Goal: Communication & Community: Answer question/provide support

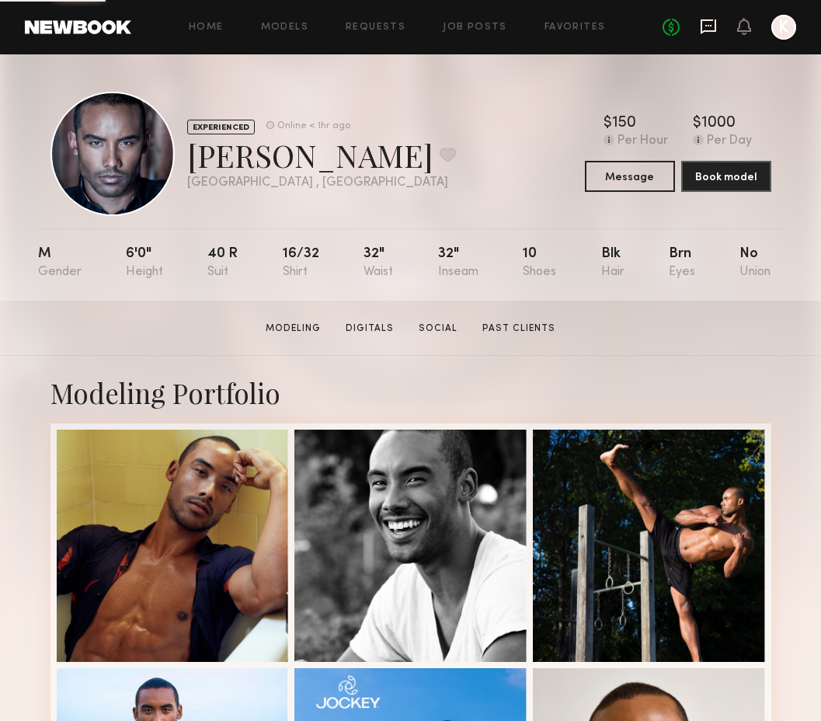
click at [705, 23] on icon at bounding box center [708, 26] width 17 height 17
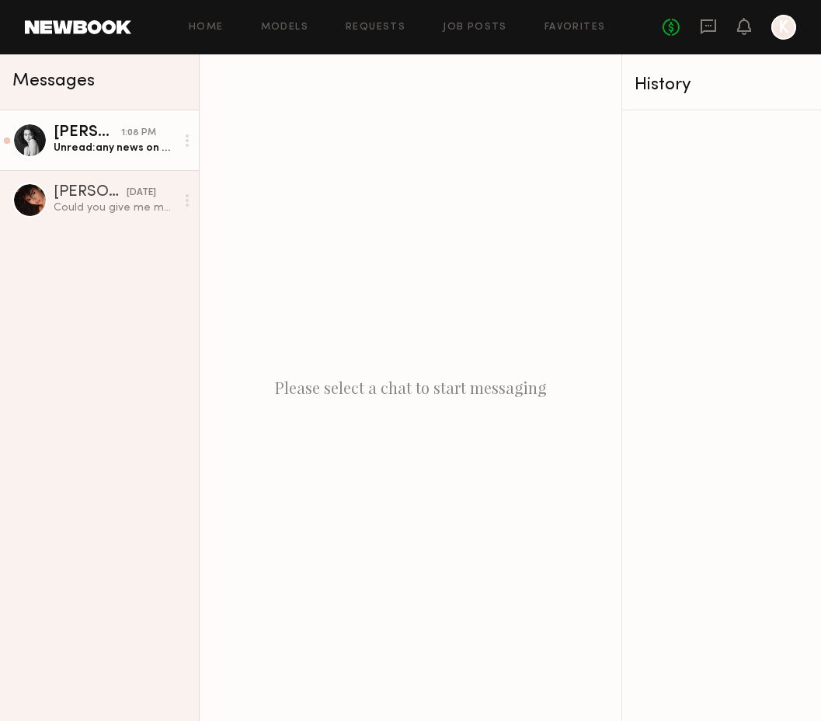
click at [96, 152] on div "Unread: any news on which day it will be?" at bounding box center [115, 148] width 122 height 15
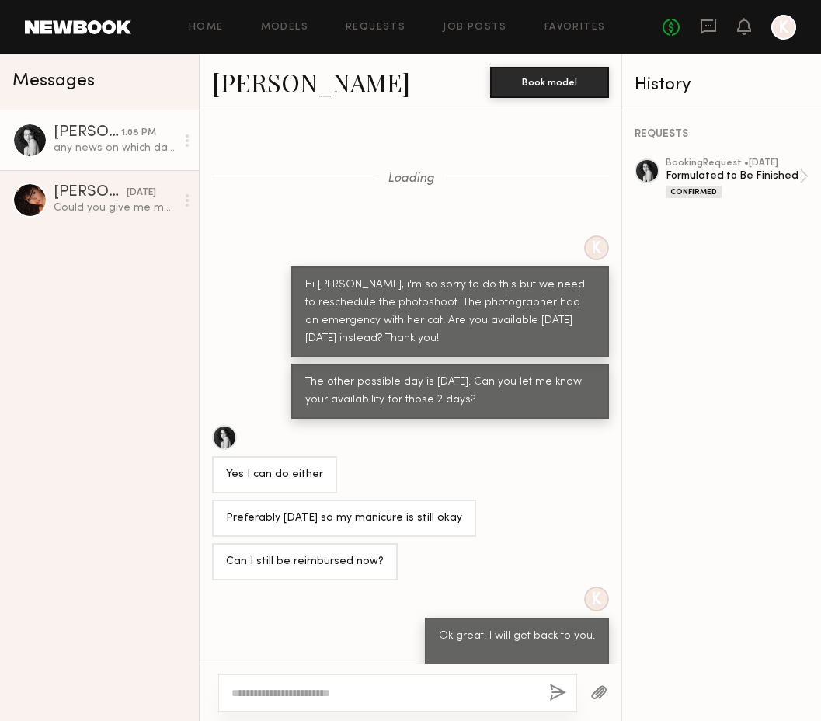
scroll to position [379, 0]
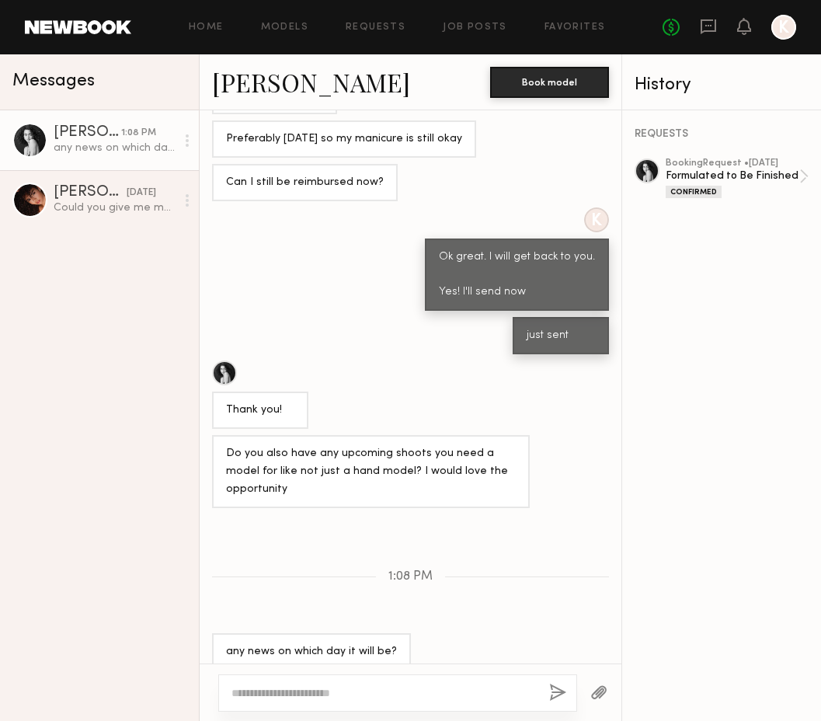
click at [278, 690] on textarea at bounding box center [383, 693] width 305 height 16
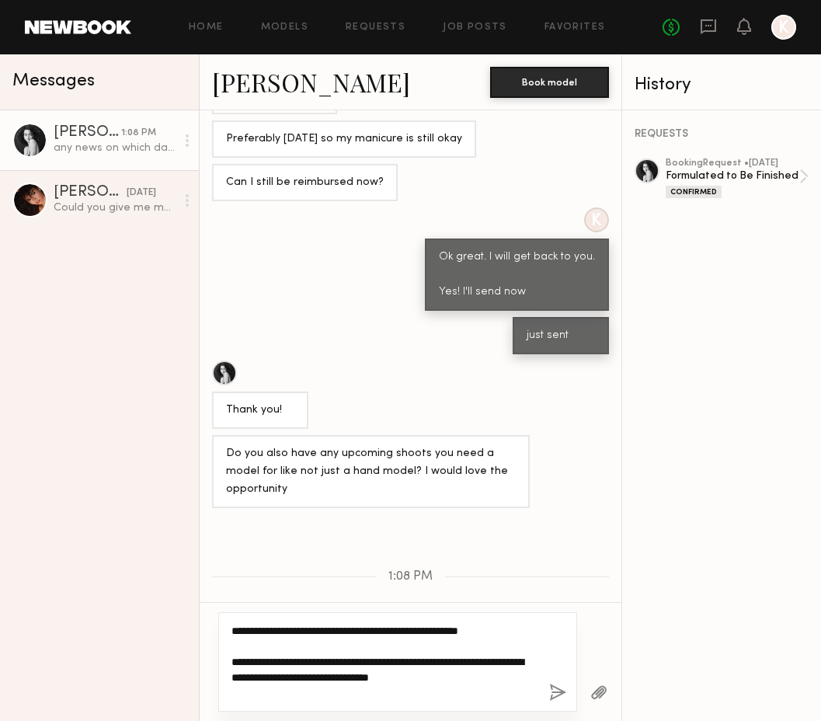
type textarea "**********"
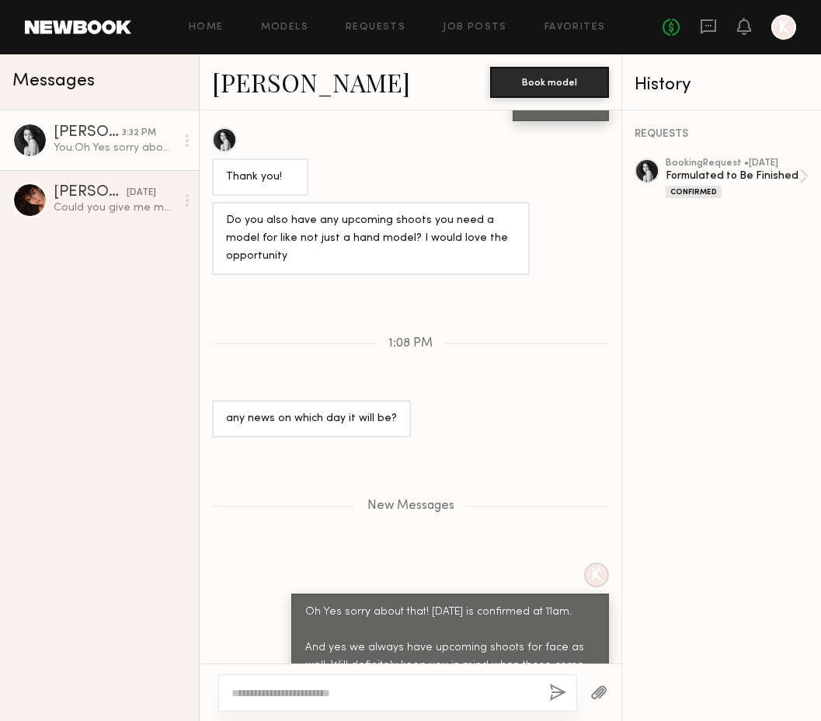
scroll to position [658, 0]
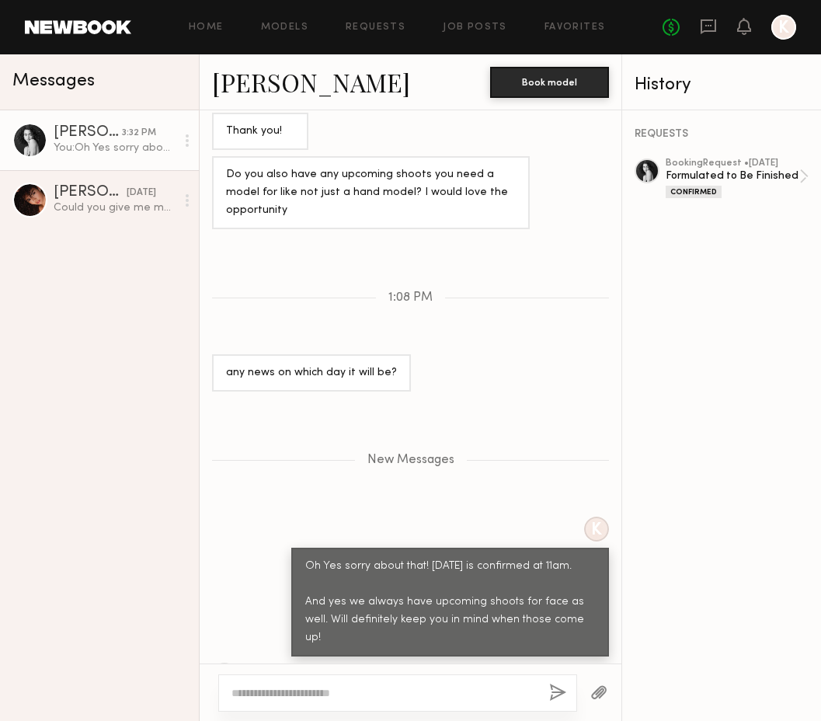
click at [735, 277] on div "REQUESTS booking Request • 09/12/2025 Formulated to Be Finished Confirmed" at bounding box center [721, 415] width 199 height 611
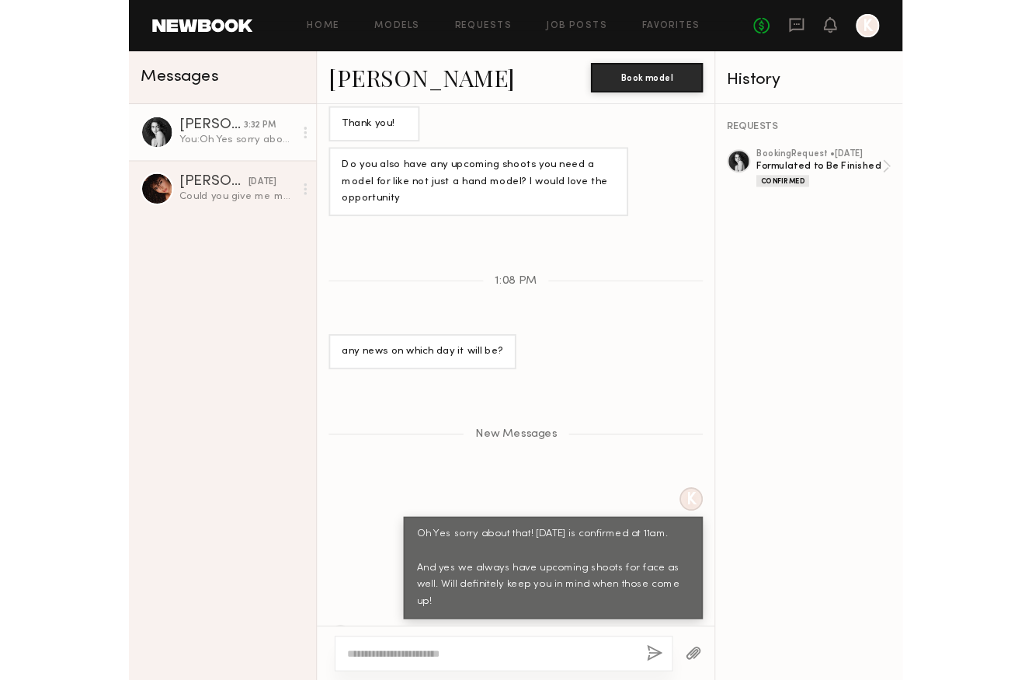
scroll to position [761, 0]
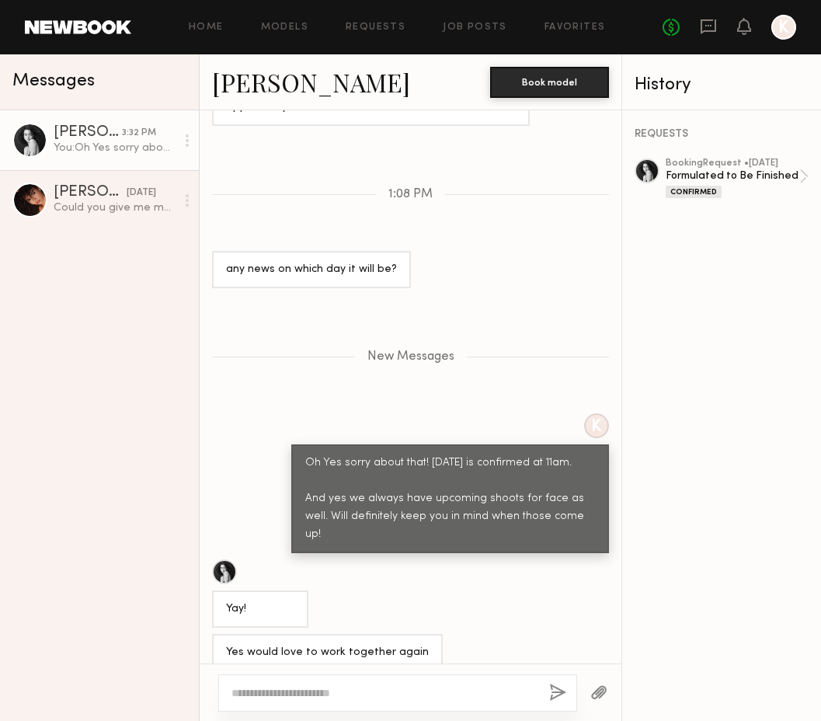
click at [421, 696] on textarea at bounding box center [383, 693] width 305 height 16
click at [81, 23] on link at bounding box center [78, 27] width 106 height 14
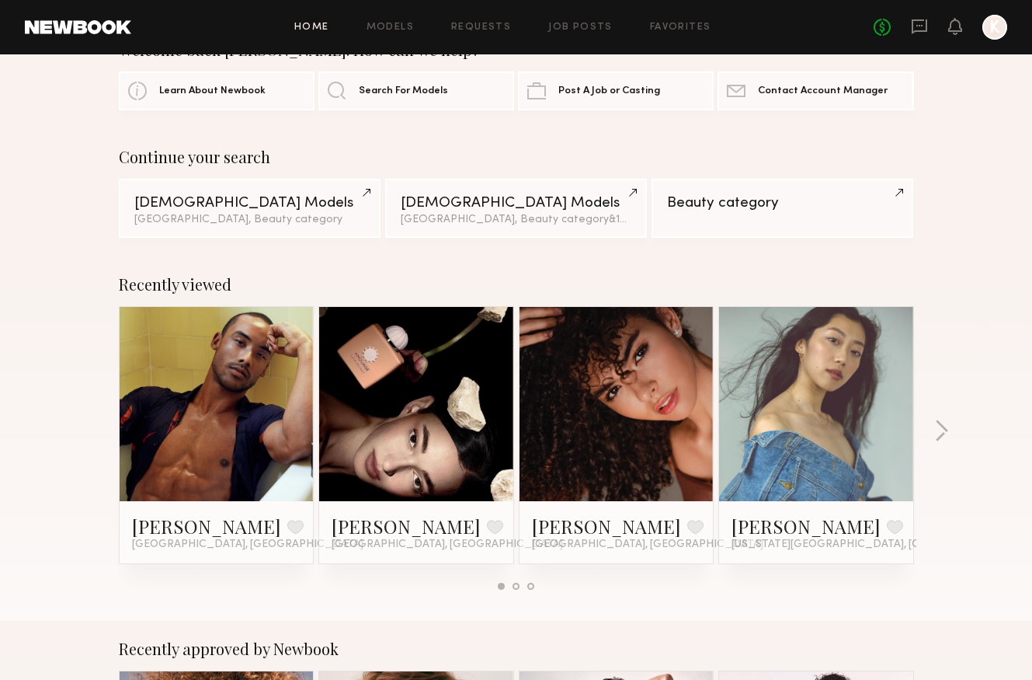
scroll to position [75, 0]
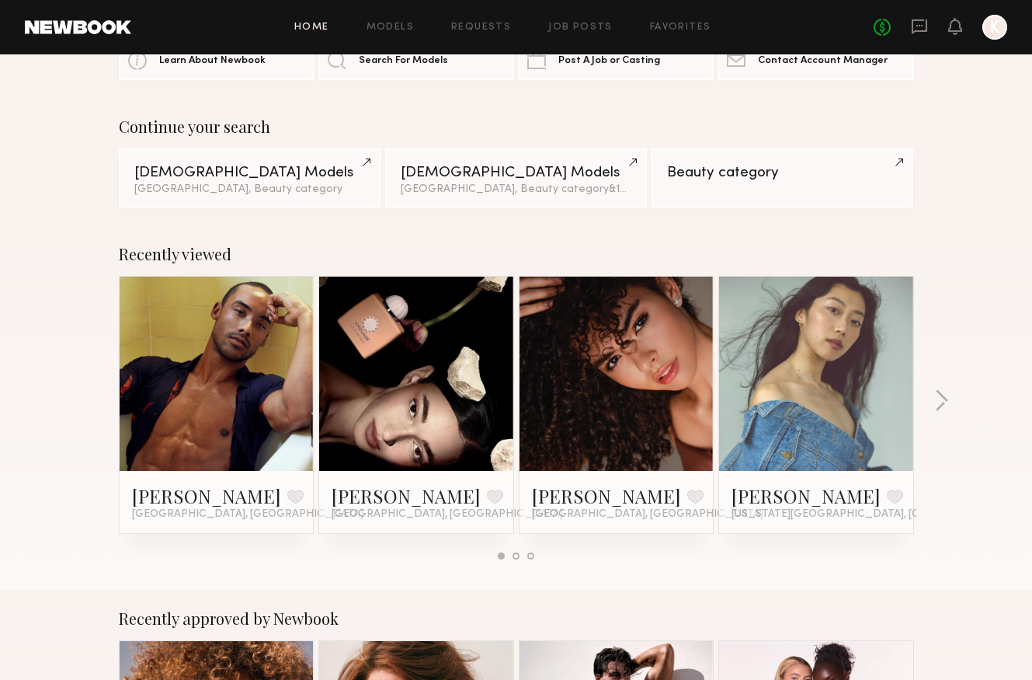
click at [820, 436] on link at bounding box center [816, 374] width 95 height 194
